Goal: Register for event/course

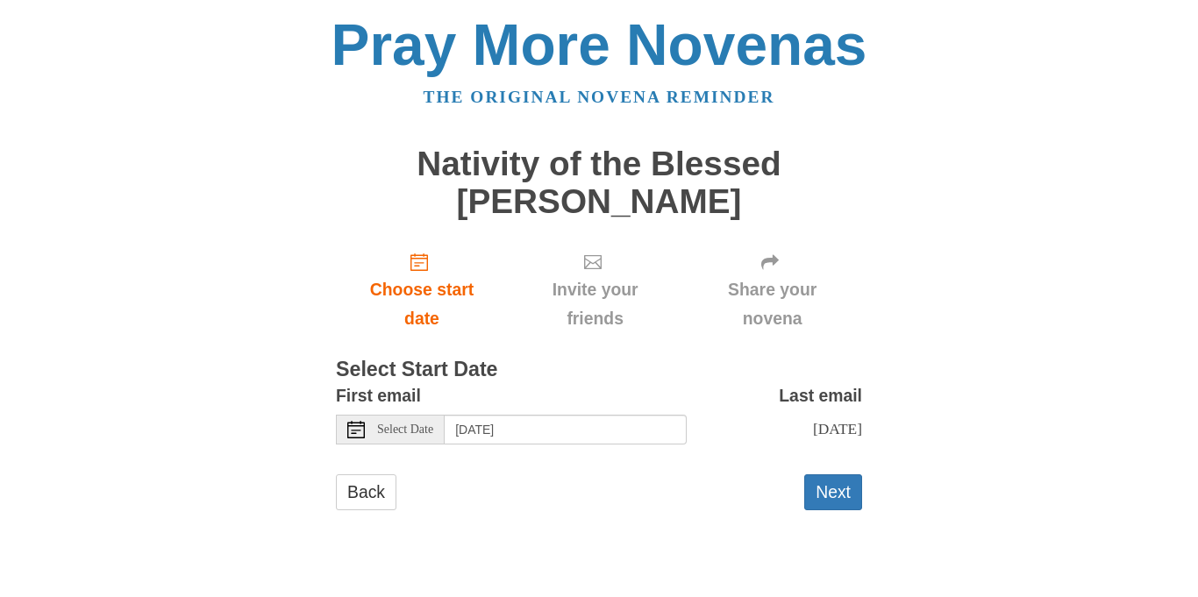
click at [365, 433] on div "Select Date" at bounding box center [390, 430] width 109 height 30
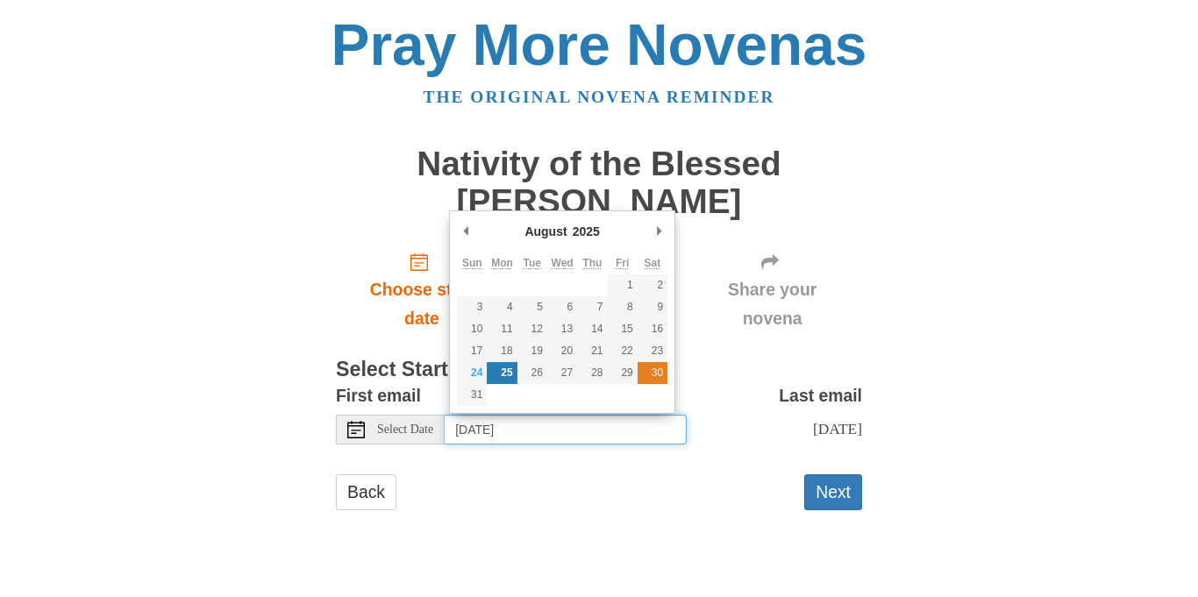
type input "[DATE]"
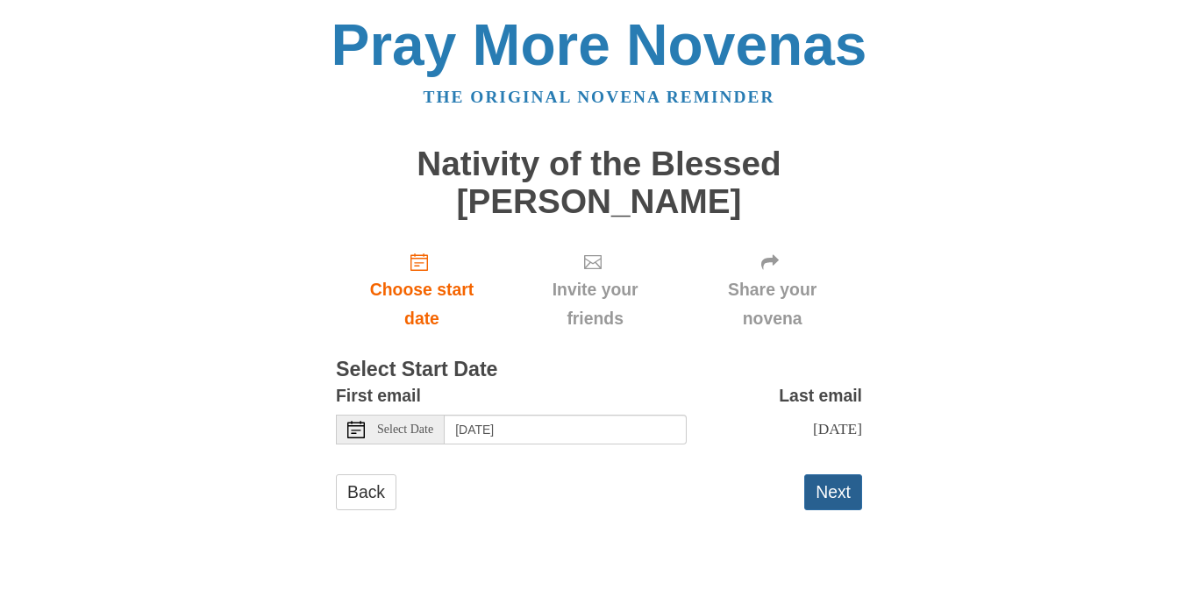
click at [830, 491] on button "Next" at bounding box center [833, 492] width 58 height 36
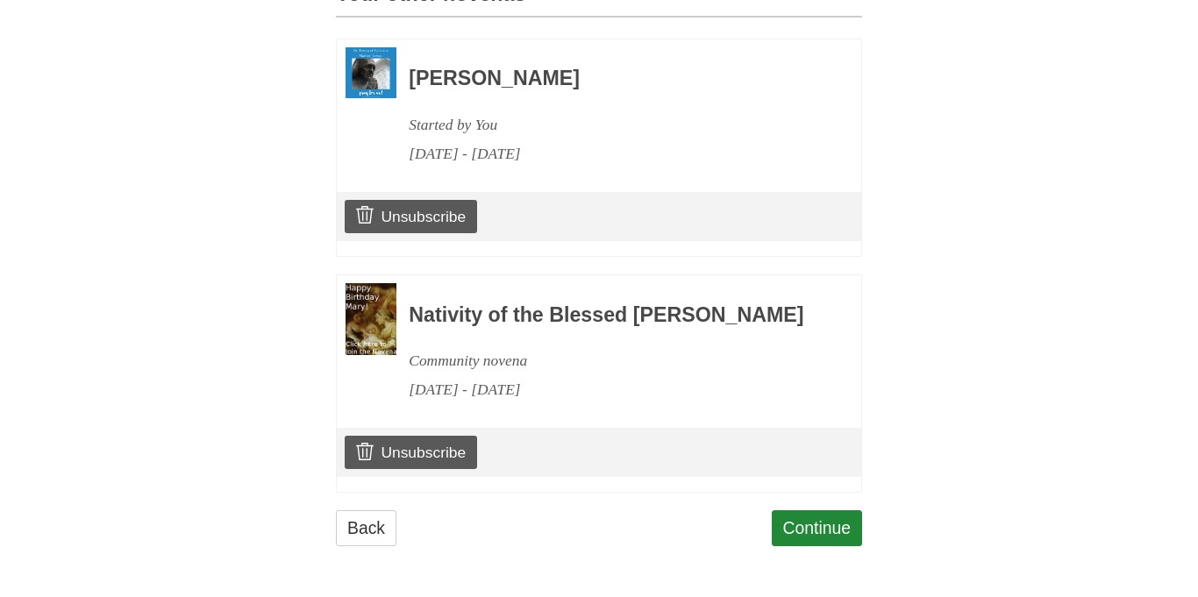
scroll to position [882, 0]
click at [829, 518] on link "Continue" at bounding box center [817, 528] width 91 height 36
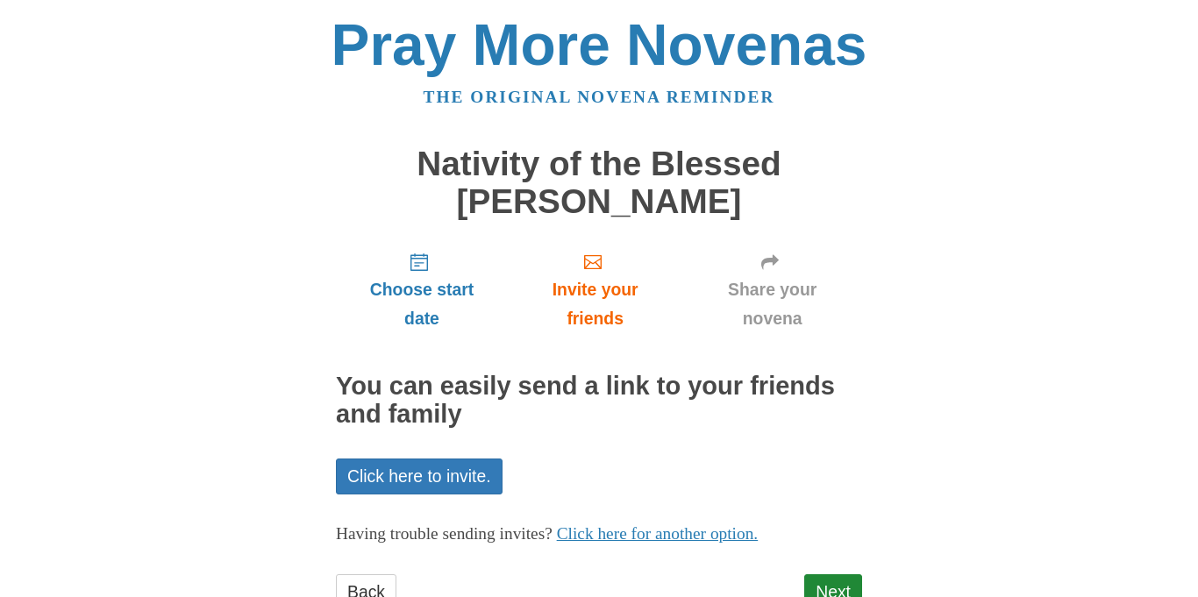
scroll to position [65, 0]
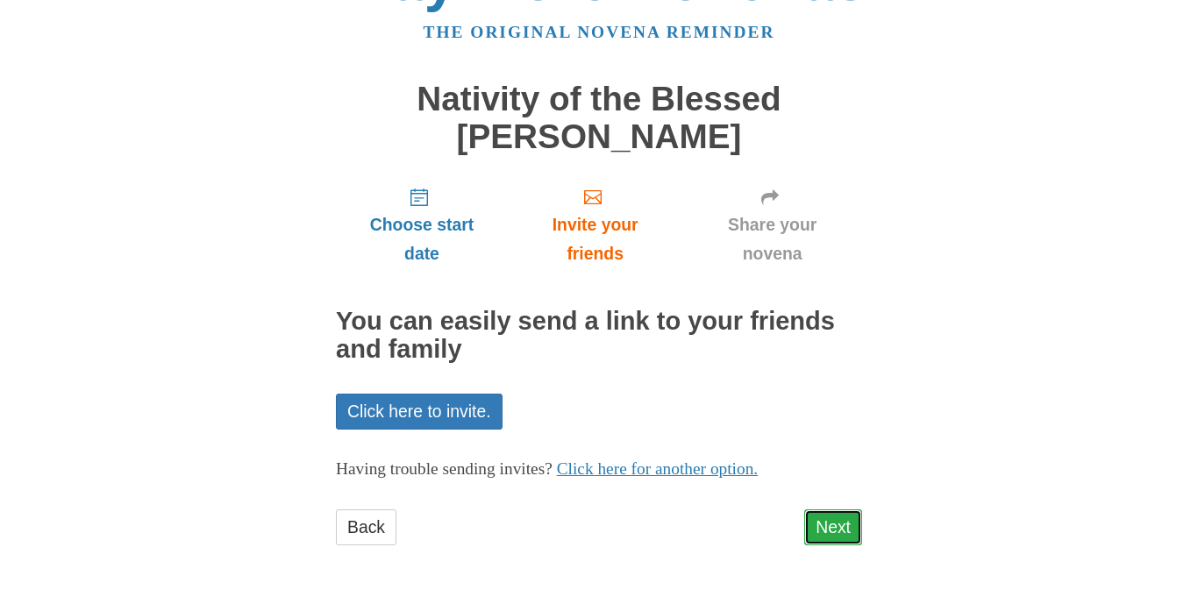
click at [839, 523] on link "Next" at bounding box center [833, 527] width 58 height 36
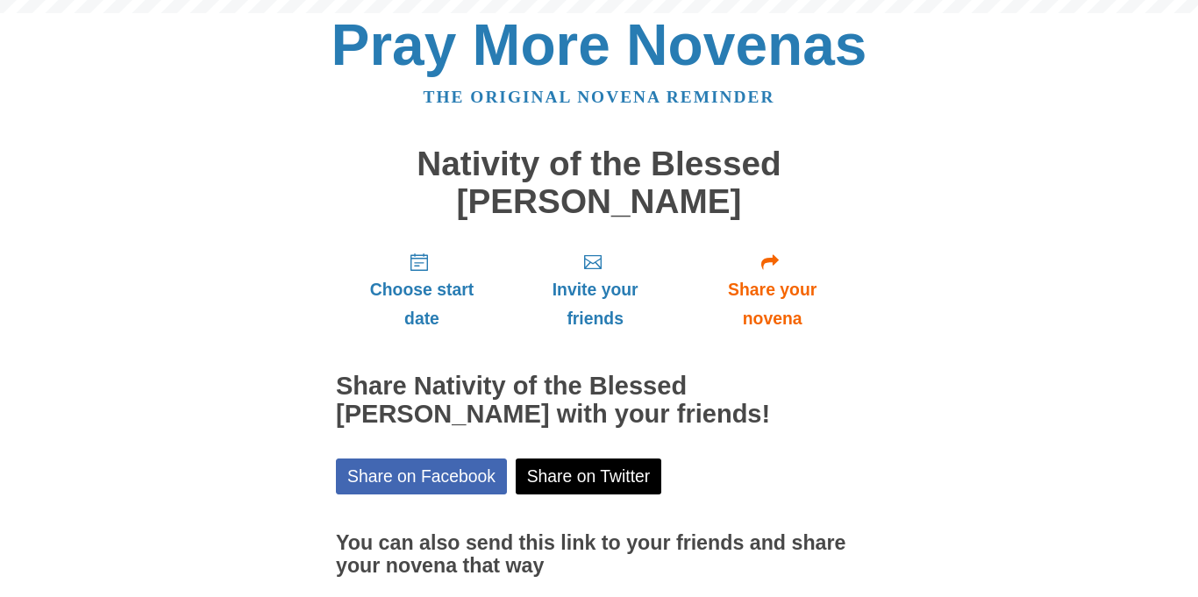
scroll to position [145, 0]
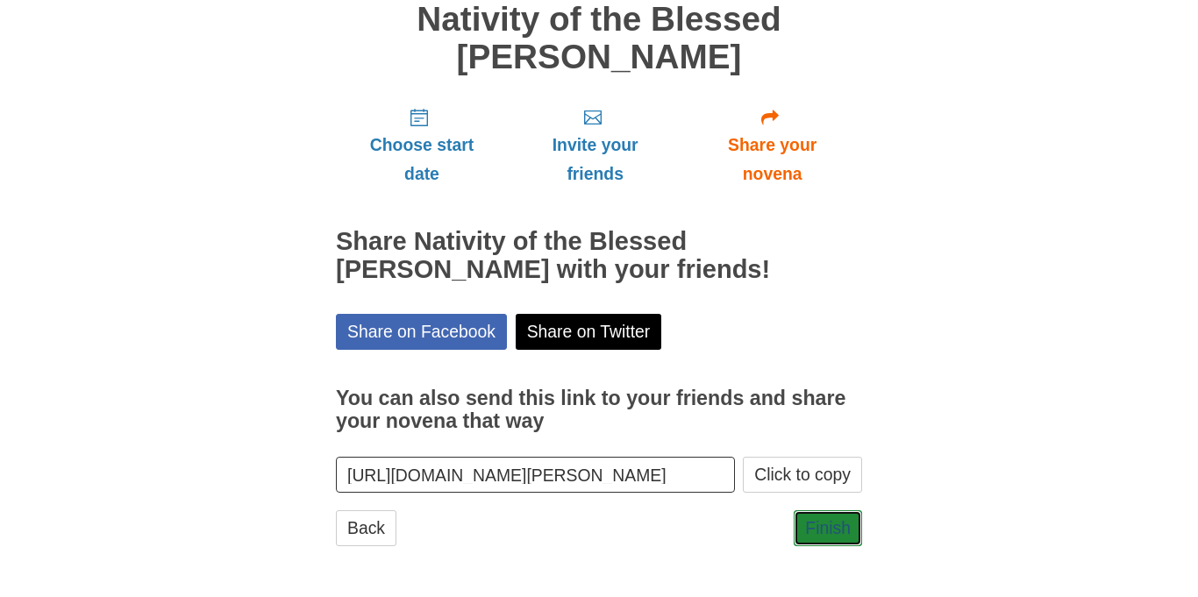
click at [839, 523] on link "Finish" at bounding box center [827, 528] width 68 height 36
